Goal: Book appointment/travel/reservation

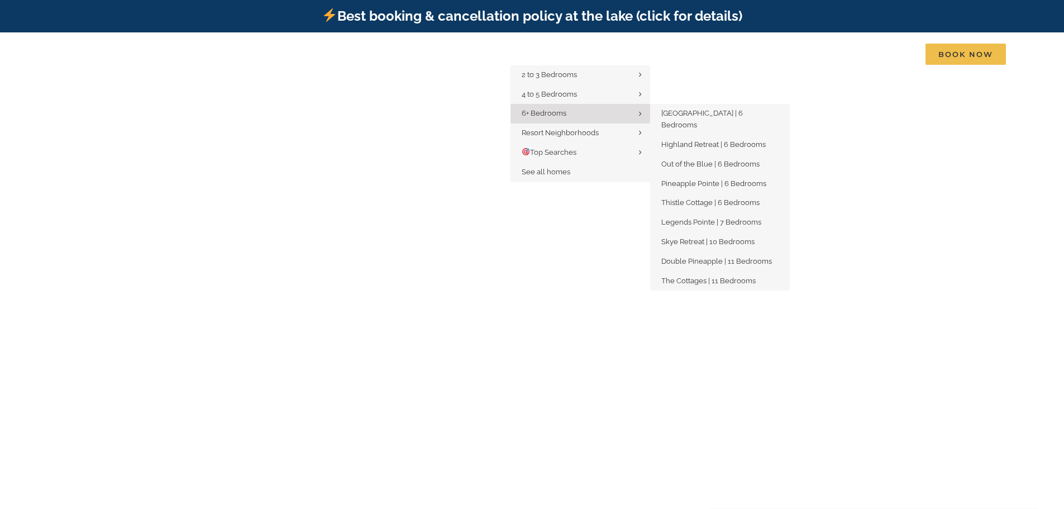
click at [555, 110] on span "6+ Bedrooms" at bounding box center [544, 113] width 45 height 8
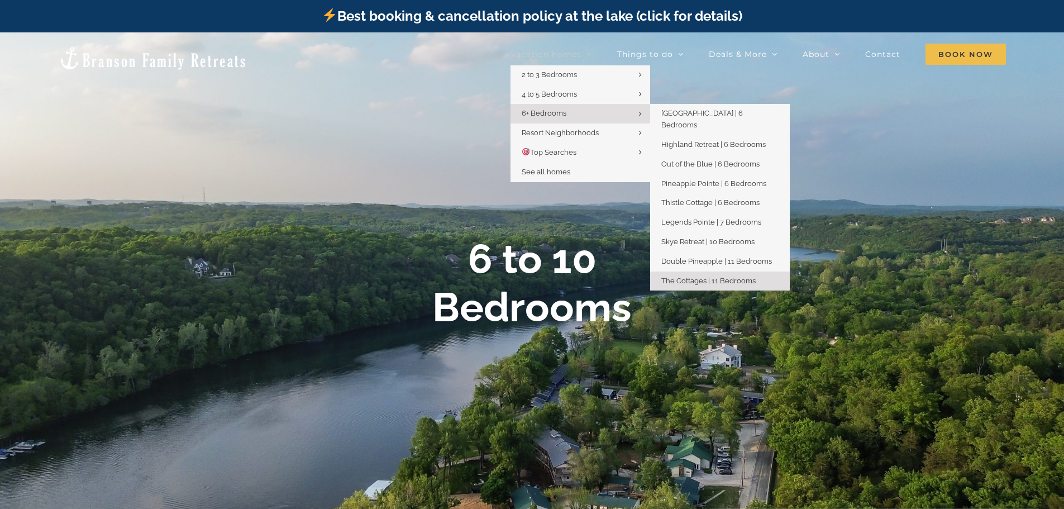
click at [726, 276] on span "The Cottages | 11 Bedrooms" at bounding box center [708, 280] width 94 height 8
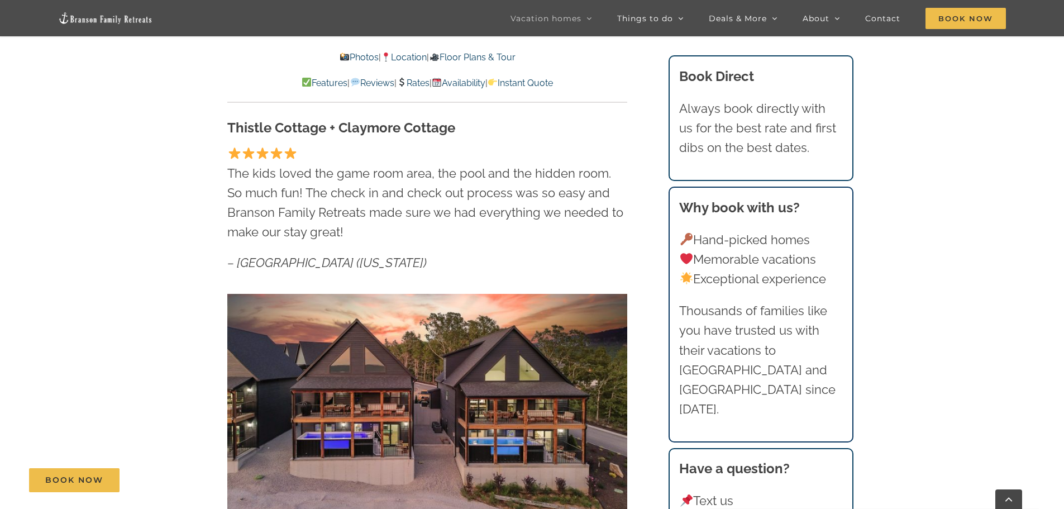
scroll to position [571, 0]
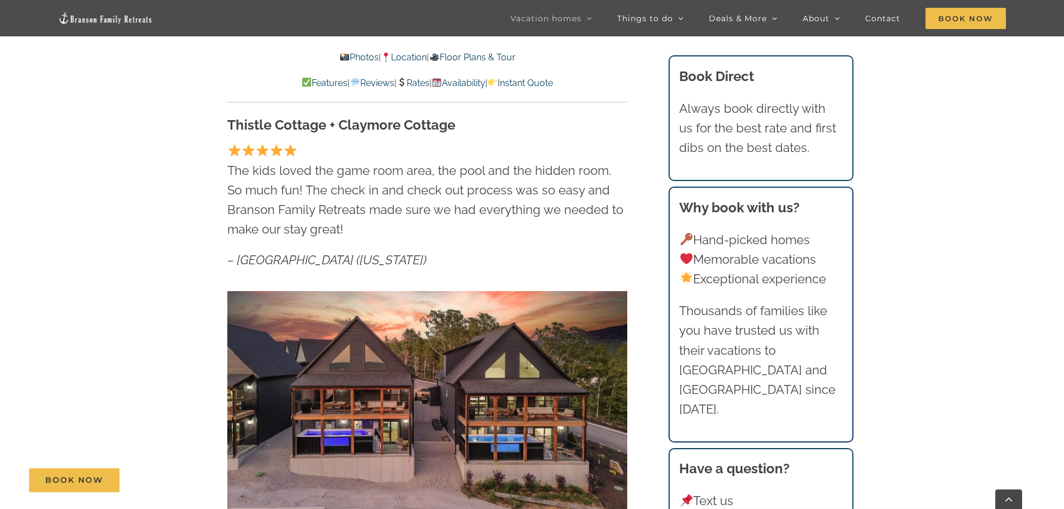
click at [425, 84] on link "Rates" at bounding box center [413, 83] width 33 height 11
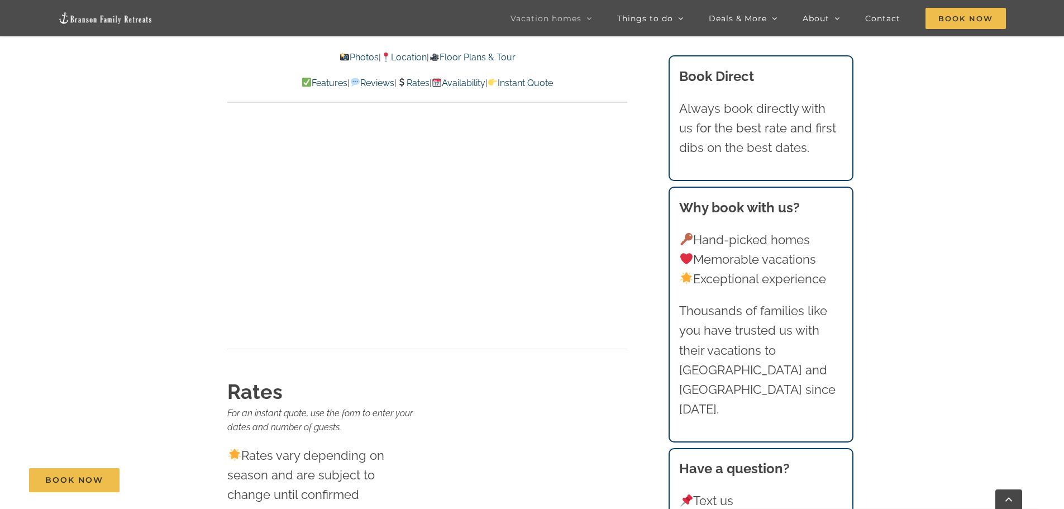
scroll to position [10673, 0]
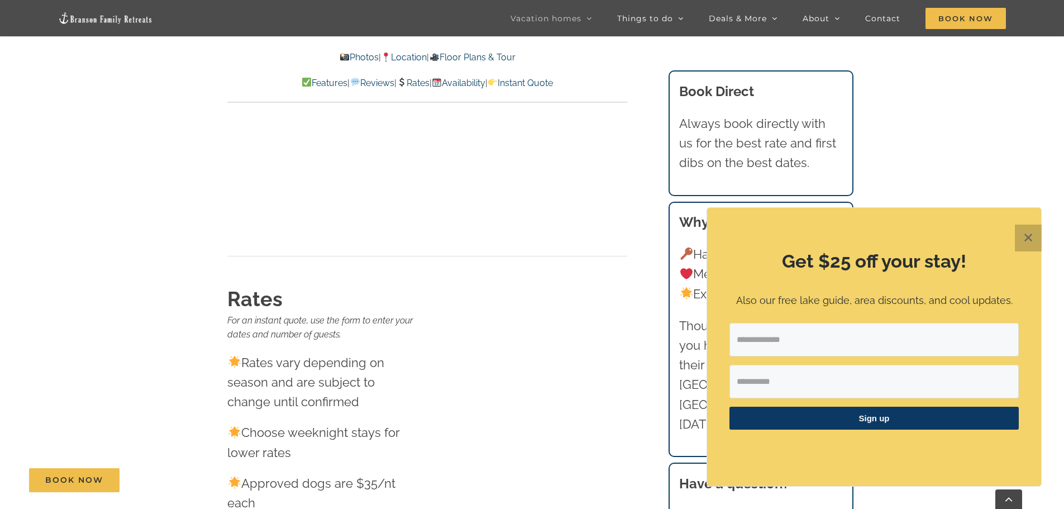
click at [1037, 237] on button "✕" at bounding box center [1028, 238] width 27 height 27
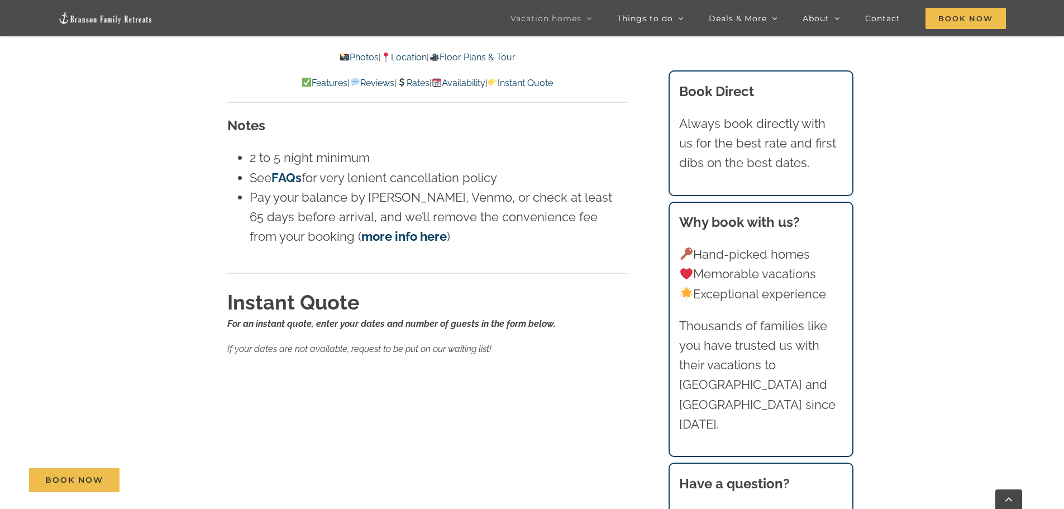
scroll to position [10955, 0]
